Goal: Check status: Check status

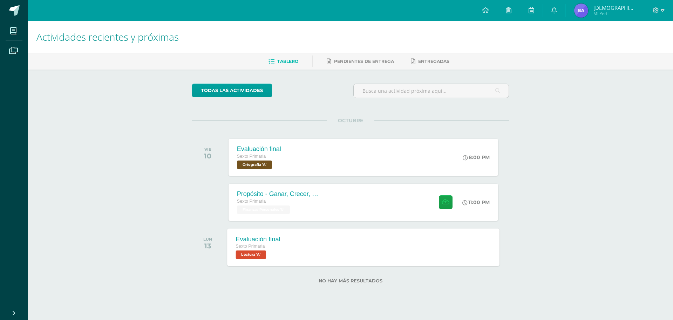
click at [318, 243] on div "Evaluación final Sexto Primaria Lectura 'A' Evaluación final Lectura Cargando c…" at bounding box center [363, 247] width 273 height 38
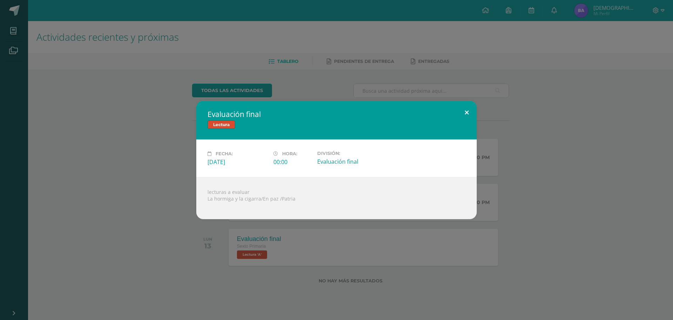
click at [465, 112] on button at bounding box center [467, 113] width 20 height 24
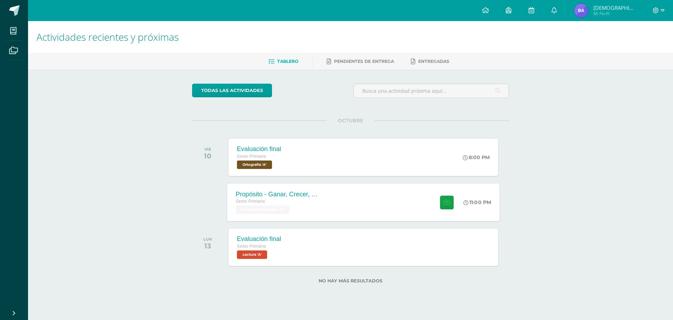
click at [406, 202] on div "Propósito - Ganar, Crecer, Compartir Sexto Primaria Finanzas Personales 'U' 11:…" at bounding box center [363, 202] width 273 height 38
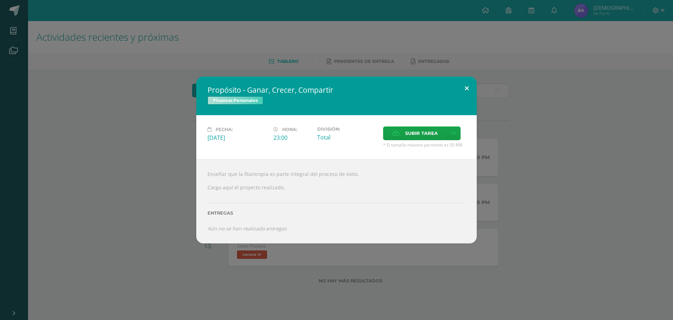
click at [466, 89] on button at bounding box center [467, 88] width 20 height 24
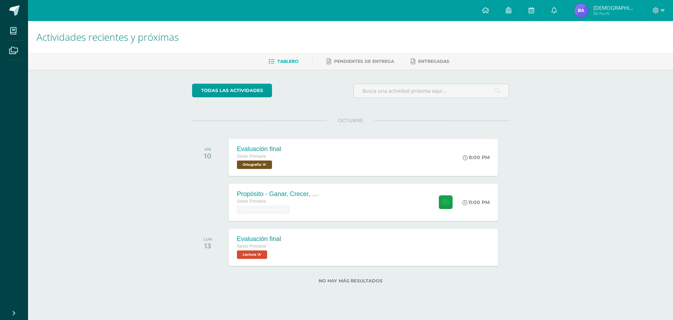
click at [589, 8] on img at bounding box center [582, 11] width 14 height 14
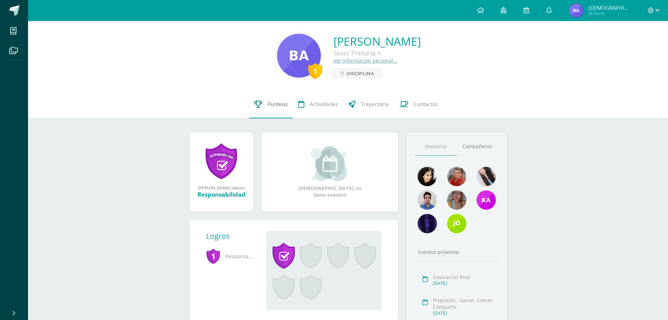
click at [278, 106] on span "Punteos" at bounding box center [278, 103] width 20 height 7
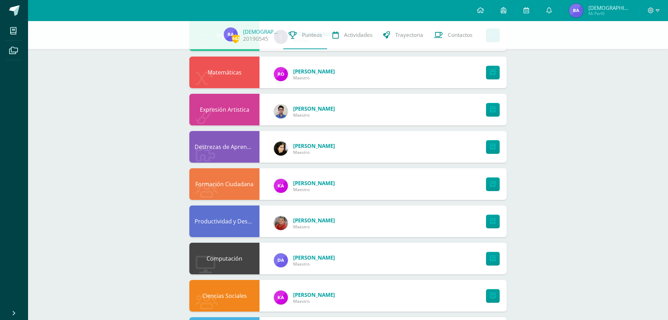
scroll to position [113, 0]
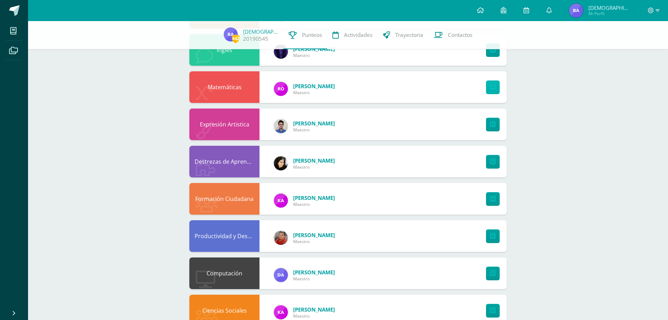
click at [495, 87] on icon at bounding box center [492, 87] width 5 height 6
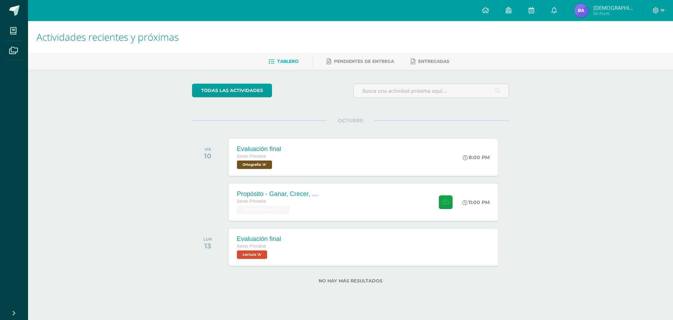
click at [589, 11] on img at bounding box center [582, 11] width 14 height 14
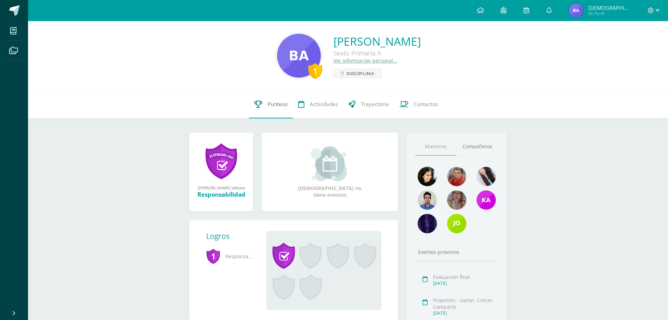
click at [277, 103] on span "Punteos" at bounding box center [278, 103] width 20 height 7
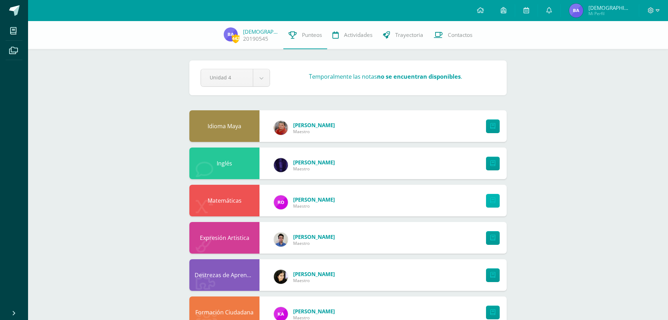
click at [491, 201] on icon at bounding box center [492, 200] width 5 height 6
